Goal: Transaction & Acquisition: Purchase product/service

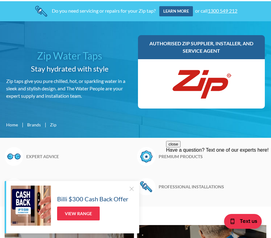
scroll to position [23, 0]
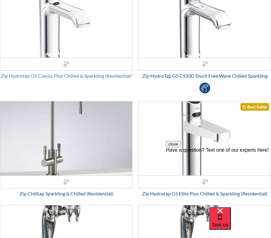
click at [80, 76] on div "Zip Hydrotap G5 Classic Plus Chilled & Sparkling (Residential)" at bounding box center [66, 75] width 132 height 7
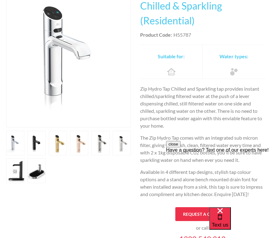
scroll to position [140, 0]
click at [42, 173] on link "open lightbox" at bounding box center [36, 170] width 18 height 25
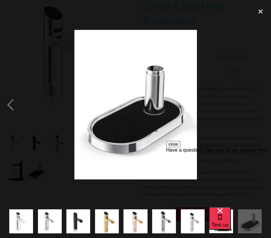
click at [76, 220] on img "show item 3 of 9" at bounding box center [78, 221] width 24 height 29
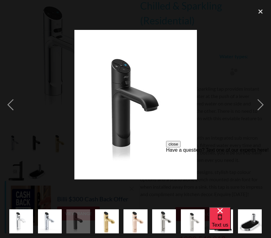
click at [114, 223] on img "show item 4 of 9" at bounding box center [107, 221] width 24 height 29
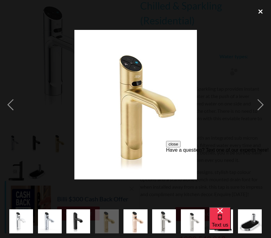
click at [261, 12] on div "close lightbox" at bounding box center [260, 12] width 21 height 14
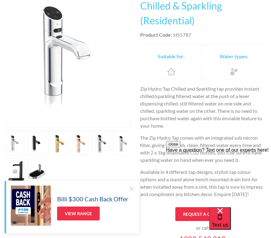
click at [75, 144] on link "open lightbox" at bounding box center [79, 143] width 18 height 25
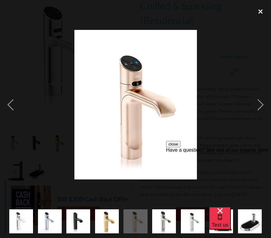
click at [260, 10] on div "close lightbox" at bounding box center [260, 12] width 21 height 14
